Goal: Task Accomplishment & Management: Use online tool/utility

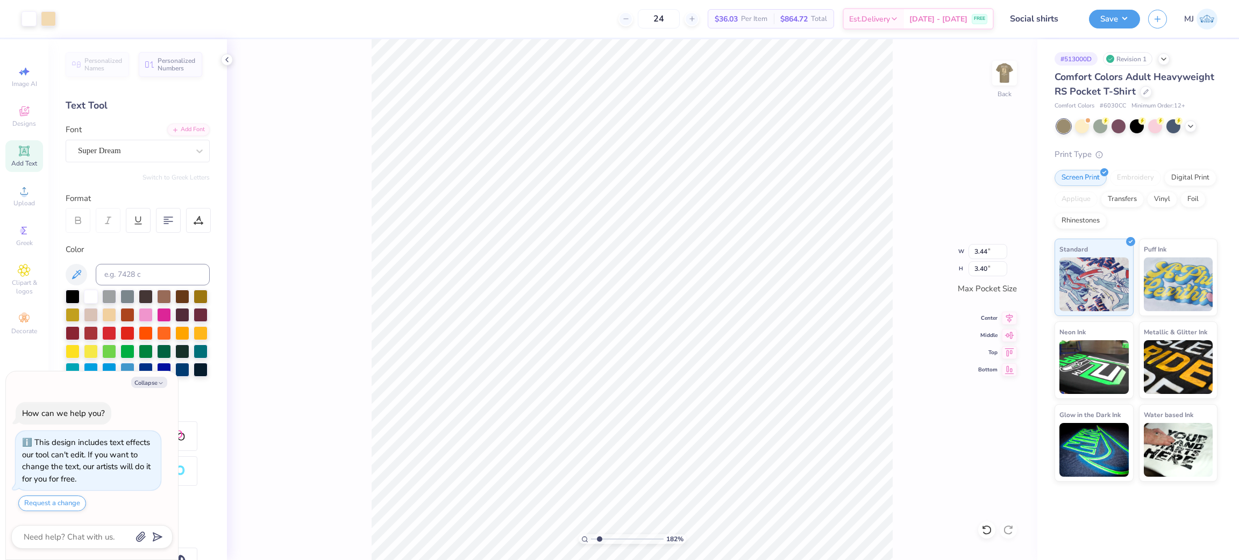
type input "1.82266583066795"
type textarea "x"
click at [24, 195] on circle at bounding box center [24, 194] width 6 height 6
type input "1.82266583066795"
type textarea "x"
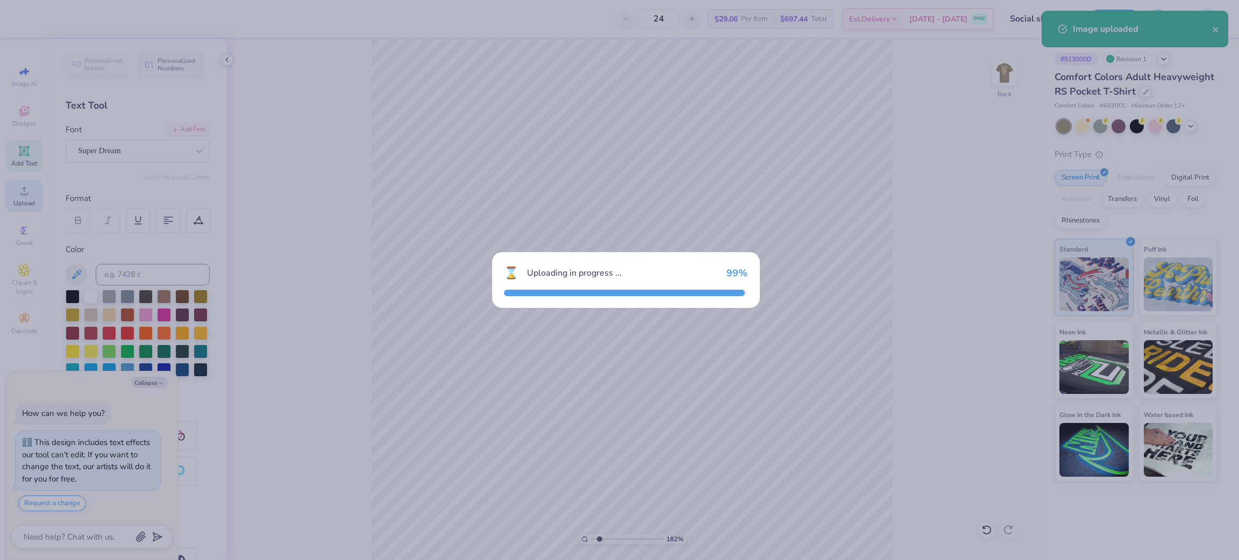
type input "1.82266583066795"
type textarea "x"
type input "1.82266583066795"
type textarea "x"
type input "1.82266583066795"
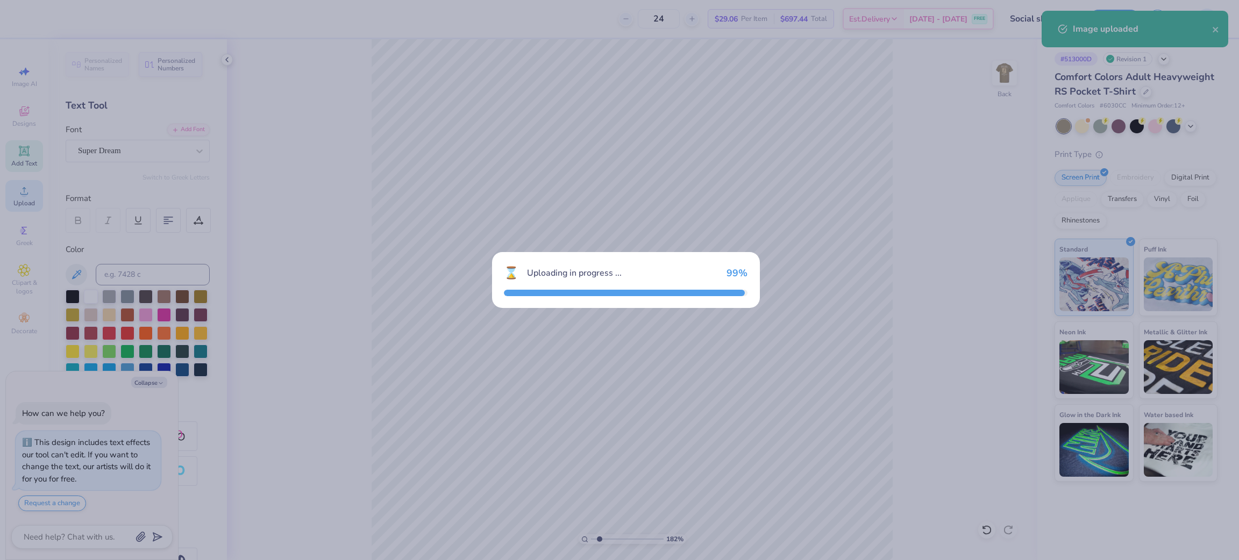
type textarea "x"
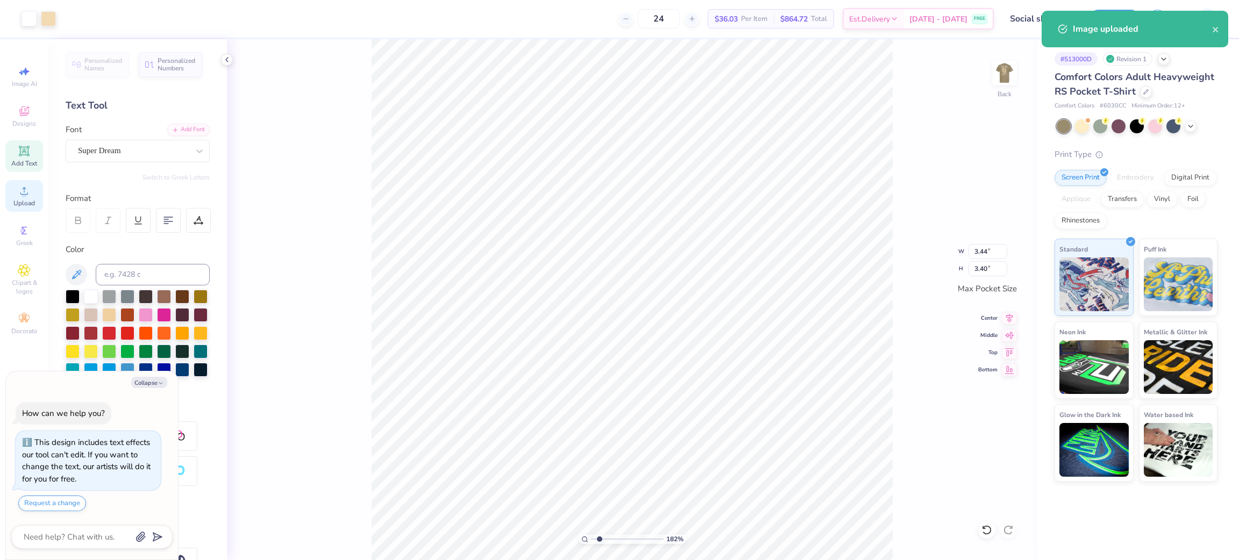
type input "1.82266583066795"
type textarea "x"
type input "1"
click at [718, 394] on li "Group" at bounding box center [715, 400] width 84 height 21
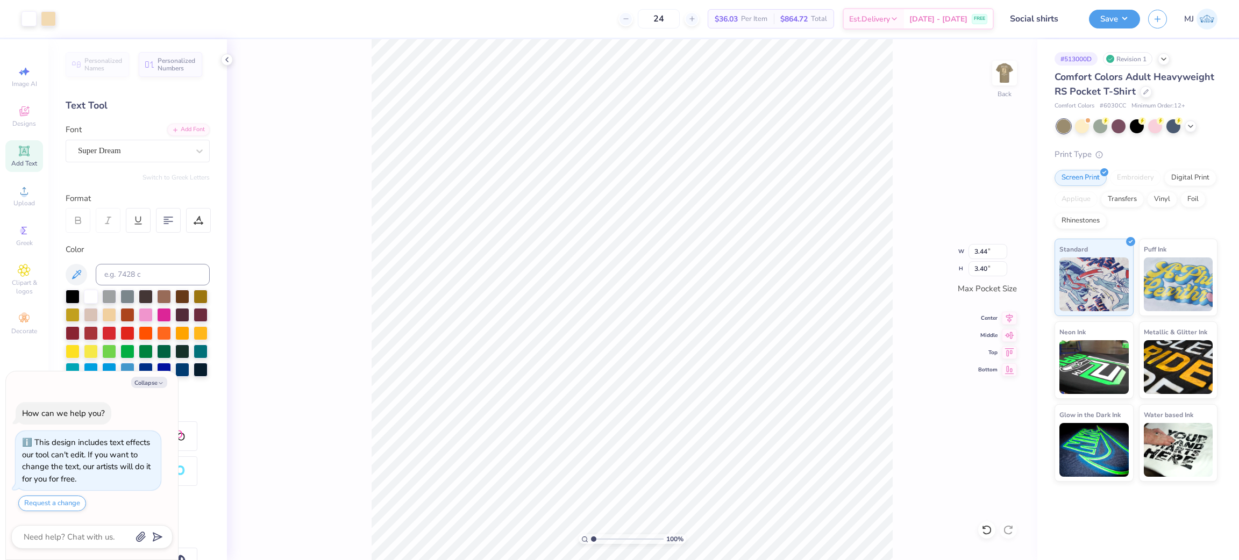
type textarea "x"
type input "2.11779449455893"
type textarea "x"
click at [976, 251] on input "3.44" at bounding box center [988, 251] width 39 height 15
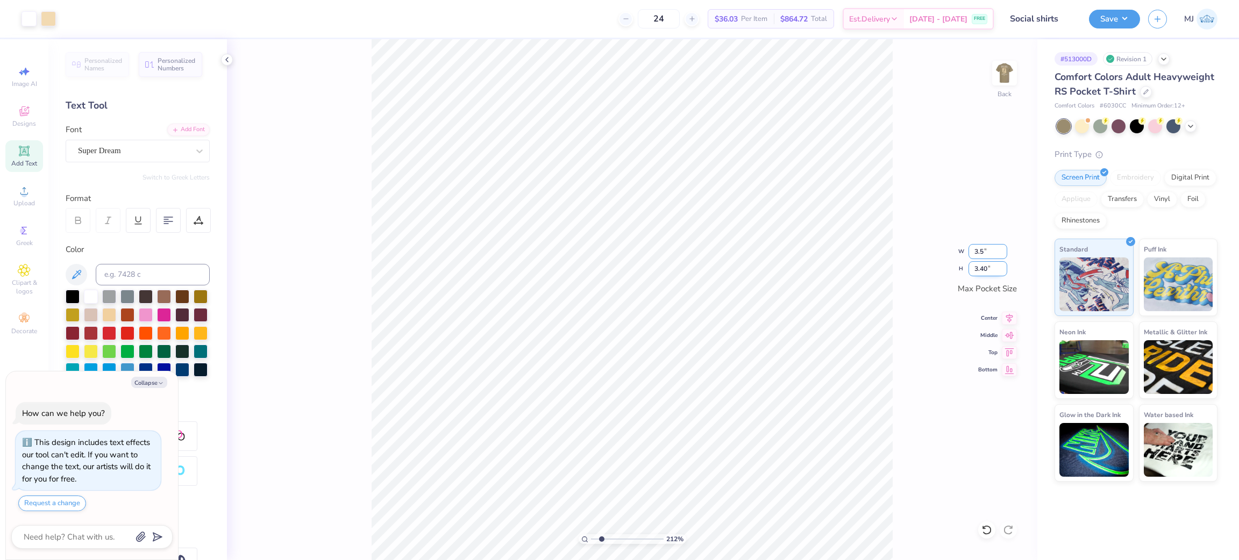
type input "3.5"
type input "2.11779449455893"
type textarea "x"
type input "3.50"
type input "3.46"
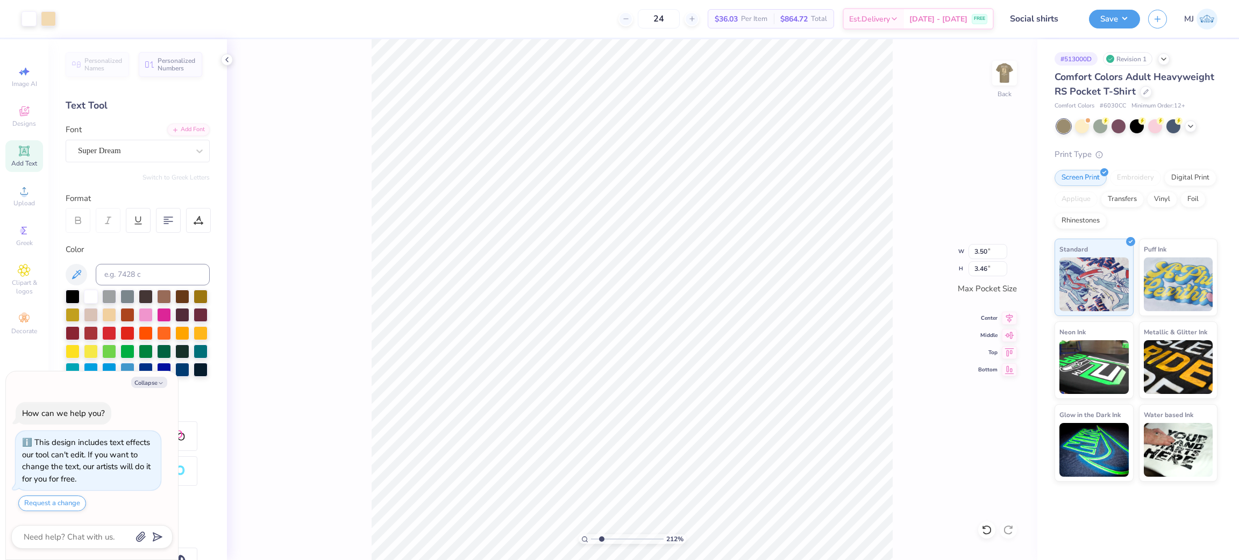
click at [967, 203] on div "212 % Back W 3.50 3.50 " H 3.46 3.46 " Max Pocket Size Center Middle Top Bottom" at bounding box center [632, 299] width 810 height 521
type input "2.11779449455893"
type textarea "x"
click at [995, 79] on img at bounding box center [1004, 73] width 43 height 43
type input "2.11779449455893"
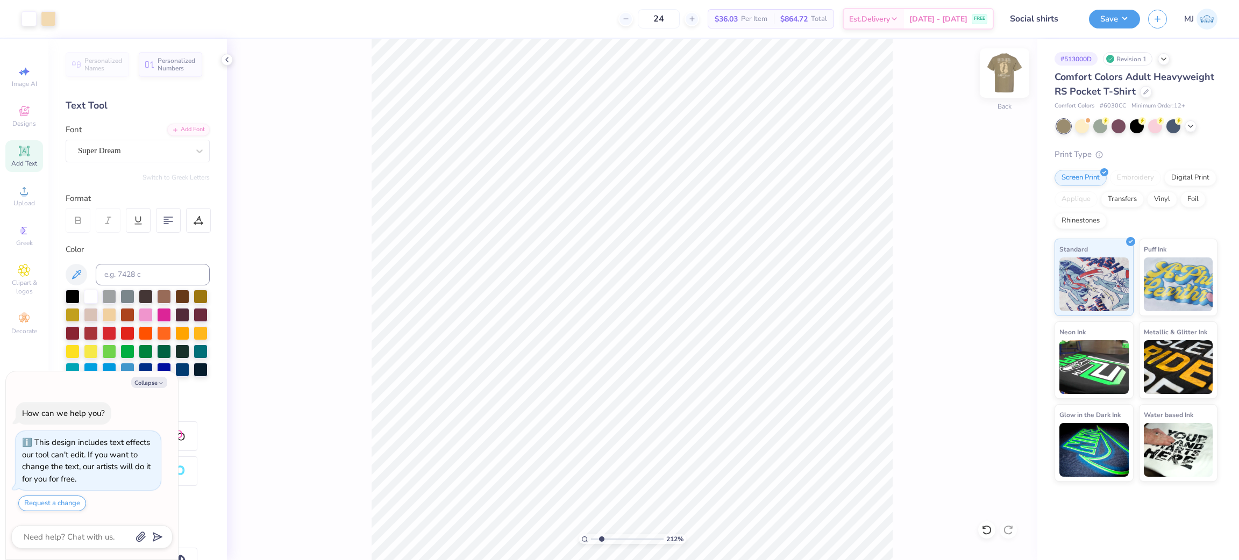
type textarea "x"
type input "2.11779449455893"
type textarea "x"
type input "2.11779449455893"
type textarea "x"
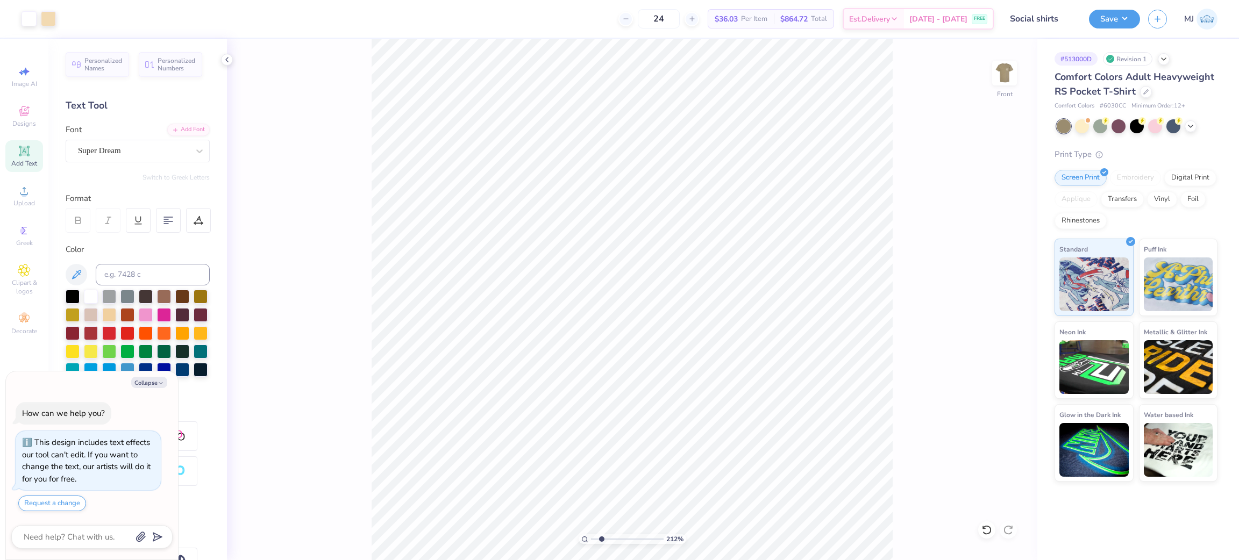
type input "2.11779449455893"
type textarea "x"
type input "2.11779449455893"
type textarea "x"
type input "2.11779449455893"
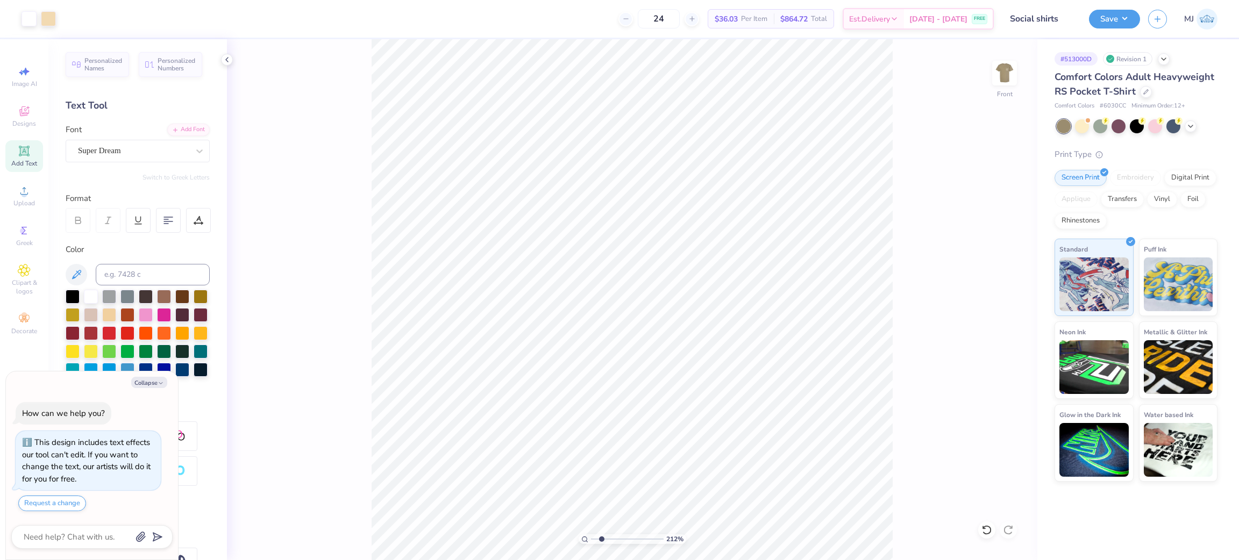
type textarea "x"
type input "2.11779449455893"
type textarea "x"
type input "2.11779449455893"
type textarea "x"
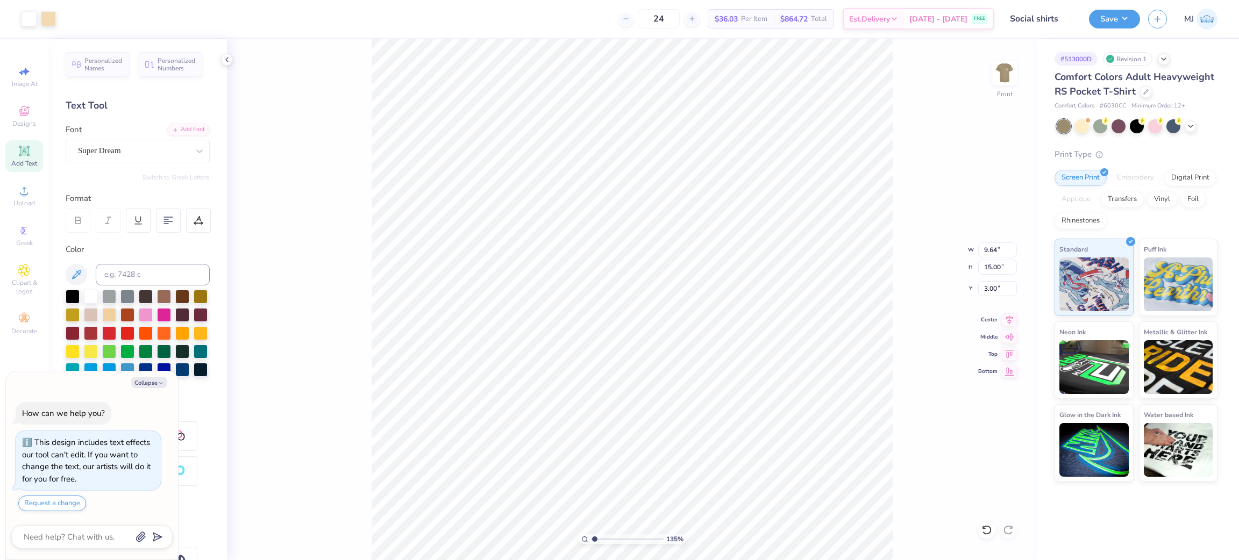
type input "1"
click at [27, 191] on icon at bounding box center [24, 190] width 13 height 13
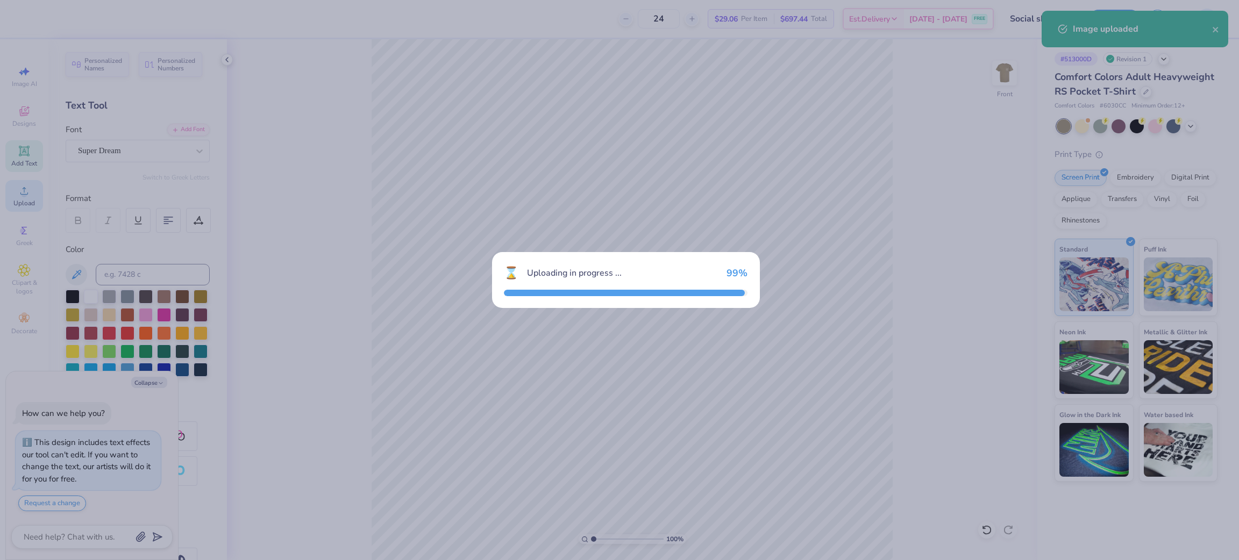
type textarea "x"
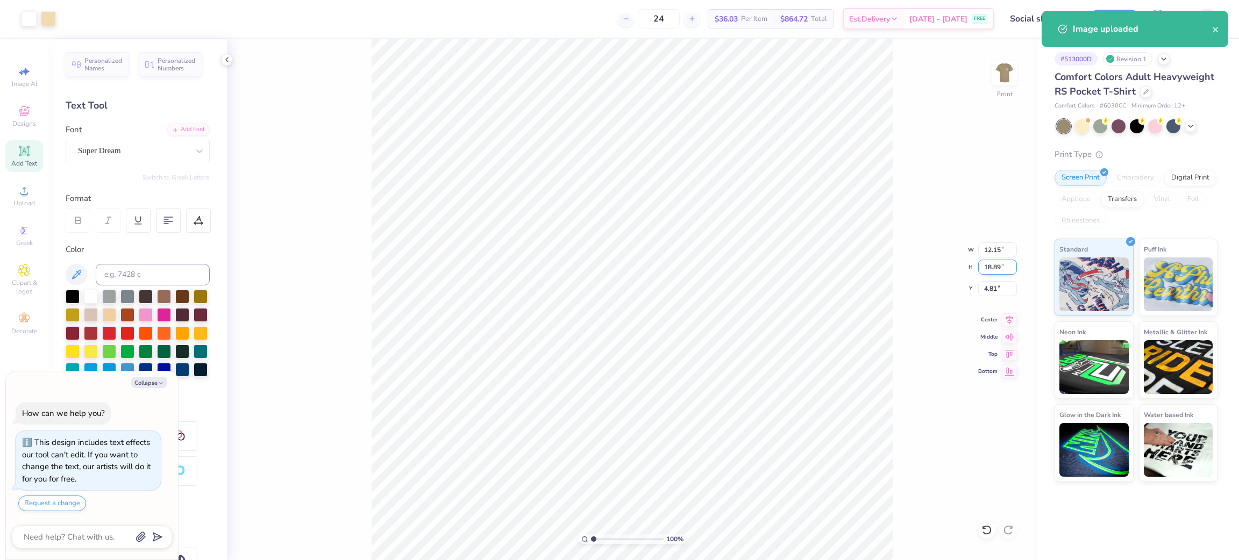
click at [991, 266] on input "18.89" at bounding box center [997, 267] width 39 height 15
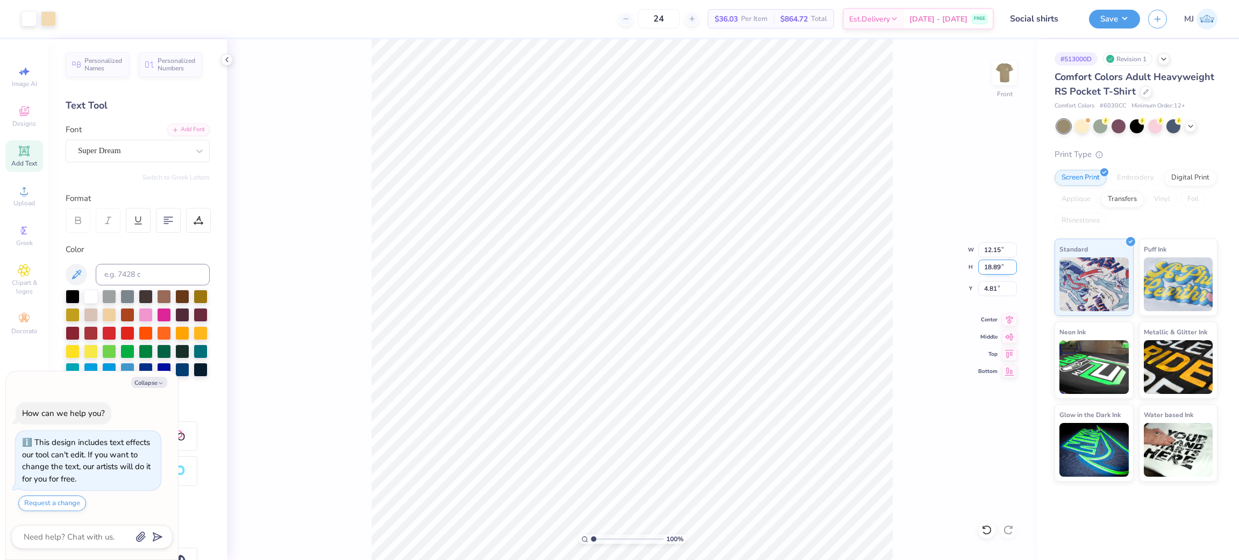
click at [991, 266] on input "18.89" at bounding box center [997, 267] width 39 height 15
type input "15"
type textarea "x"
type input "9.64"
type input "15.00"
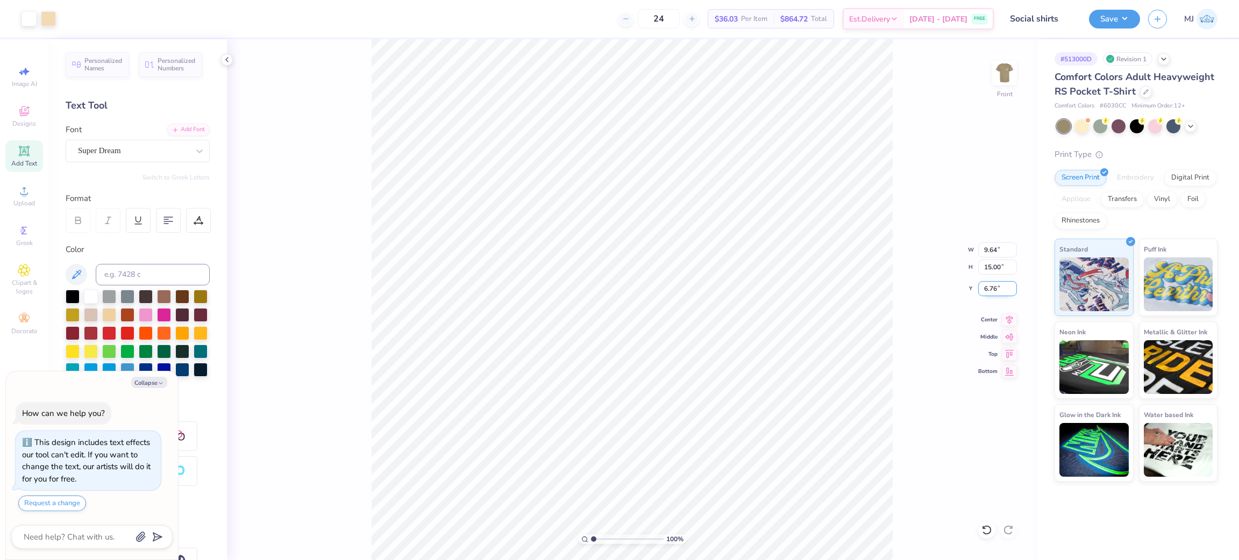
click at [984, 283] on input "6.76" at bounding box center [997, 288] width 39 height 15
type input "3"
type textarea "x"
type input "3.00"
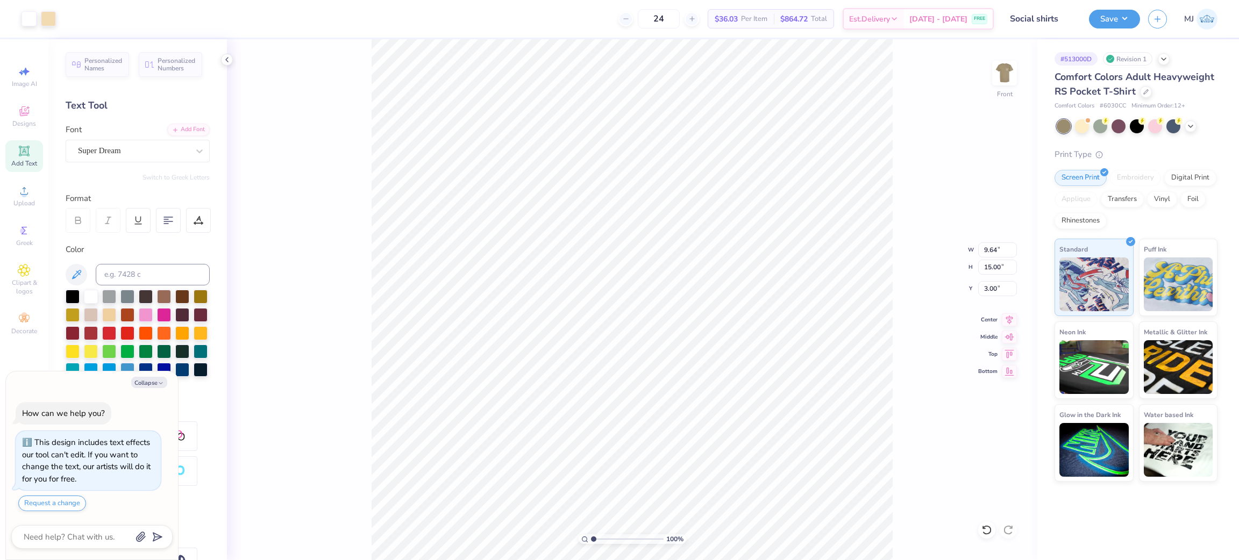
click at [899, 273] on div "100 % Front W 9.64 9.64 " H 15.00 15.00 " Y 3.00 3.00 " Center Middle Top Bottom" at bounding box center [632, 299] width 810 height 521
click at [1122, 13] on button "Save" at bounding box center [1114, 17] width 51 height 19
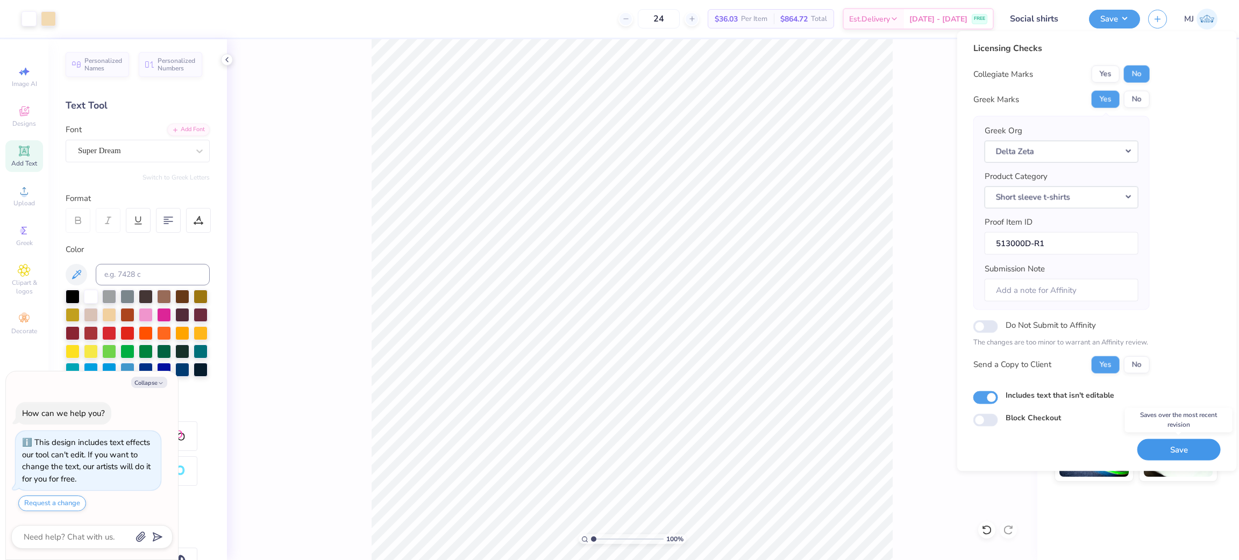
click at [1160, 447] on button "Save" at bounding box center [1178, 450] width 83 height 22
type textarea "x"
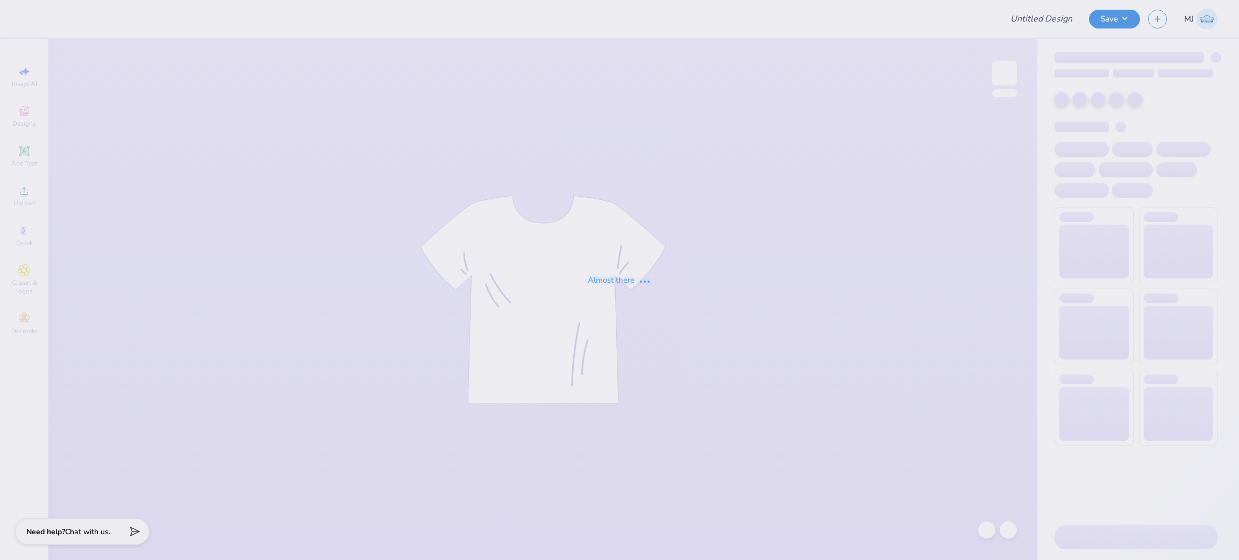
type input "Social shirts"
type input "24"
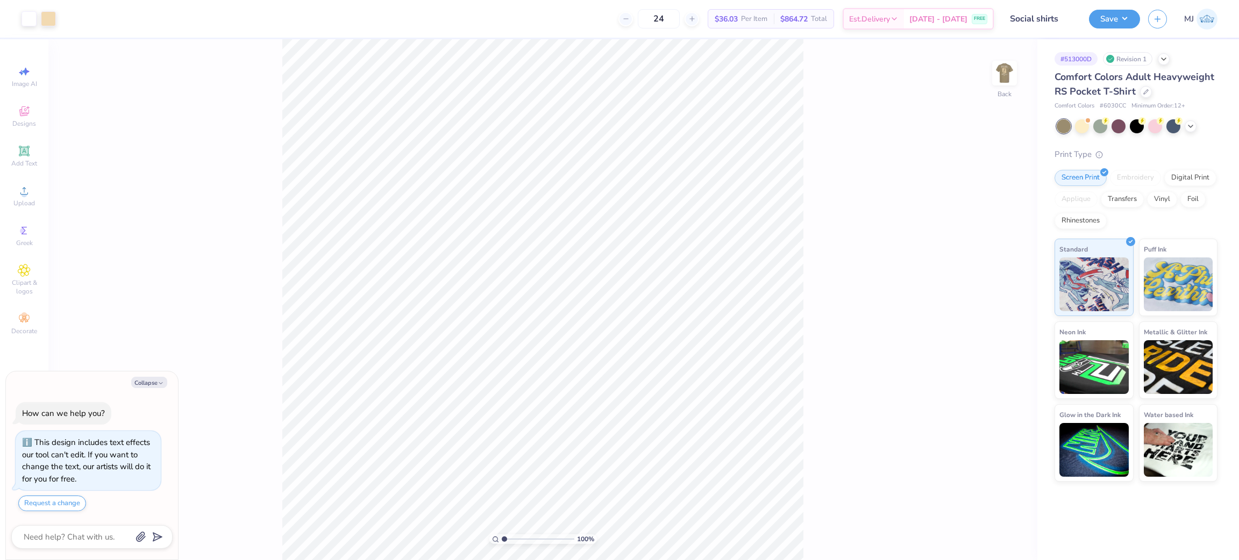
drag, startPoint x: 1005, startPoint y: 74, endPoint x: 881, endPoint y: 77, distance: 123.2
click at [1005, 74] on img at bounding box center [1005, 73] width 22 height 22
type textarea "x"
